Goal: Check status

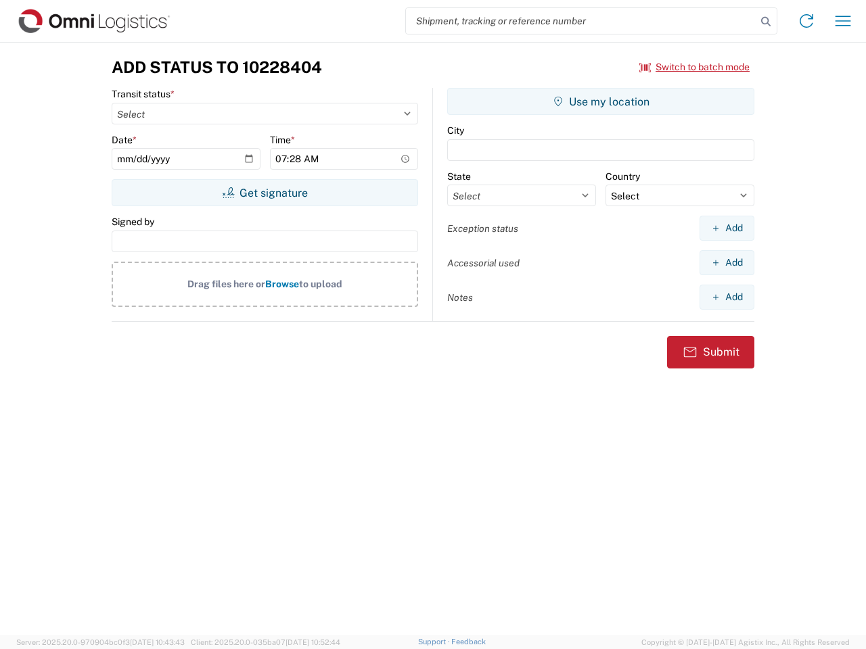
click at [581, 21] on input "search" at bounding box center [581, 21] width 350 height 26
click at [765, 22] on icon at bounding box center [765, 21] width 19 height 19
click at [806, 21] on icon at bounding box center [806, 21] width 22 height 22
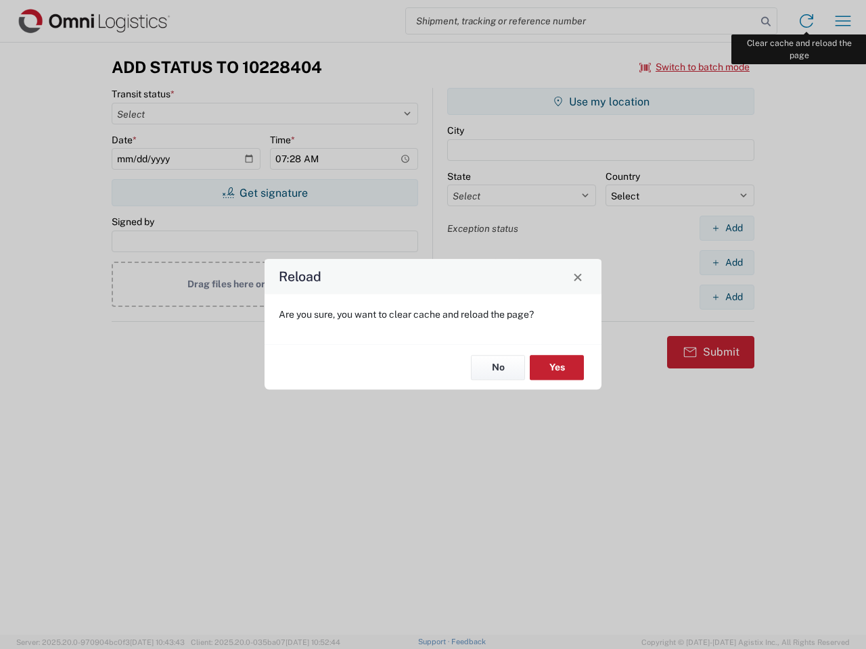
click at [843, 21] on div "Reload Are you sure, you want to clear cache and reload the page? No Yes" at bounding box center [433, 324] width 866 height 649
click at [694, 67] on div "Reload Are you sure, you want to clear cache and reload the page? No Yes" at bounding box center [433, 324] width 866 height 649
click at [264, 193] on div "Reload Are you sure, you want to clear cache and reload the page? No Yes" at bounding box center [433, 324] width 866 height 649
click at [600, 101] on div "Reload Are you sure, you want to clear cache and reload the page? No Yes" at bounding box center [433, 324] width 866 height 649
click at [726, 228] on div "Reload Are you sure, you want to clear cache and reload the page? No Yes" at bounding box center [433, 324] width 866 height 649
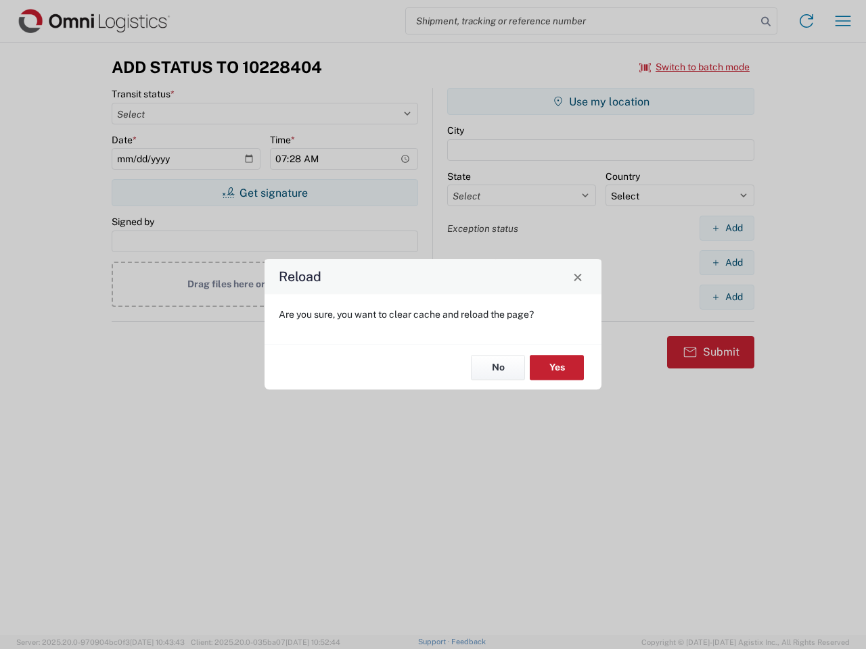
click at [726, 262] on div "Reload Are you sure, you want to clear cache and reload the page? No Yes" at bounding box center [433, 324] width 866 height 649
click at [726, 297] on div "Reload Are you sure, you want to clear cache and reload the page? No Yes" at bounding box center [433, 324] width 866 height 649
